Goal: Task Accomplishment & Management: Use online tool/utility

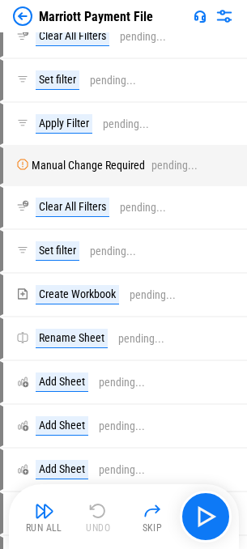
scroll to position [2590, 0]
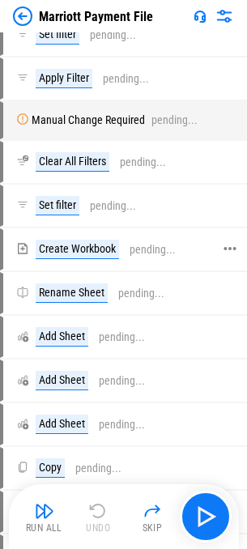
click at [77, 252] on div "Create Workbook" at bounding box center [77, 249] width 83 height 19
